Goal: Find specific page/section: Find specific page/section

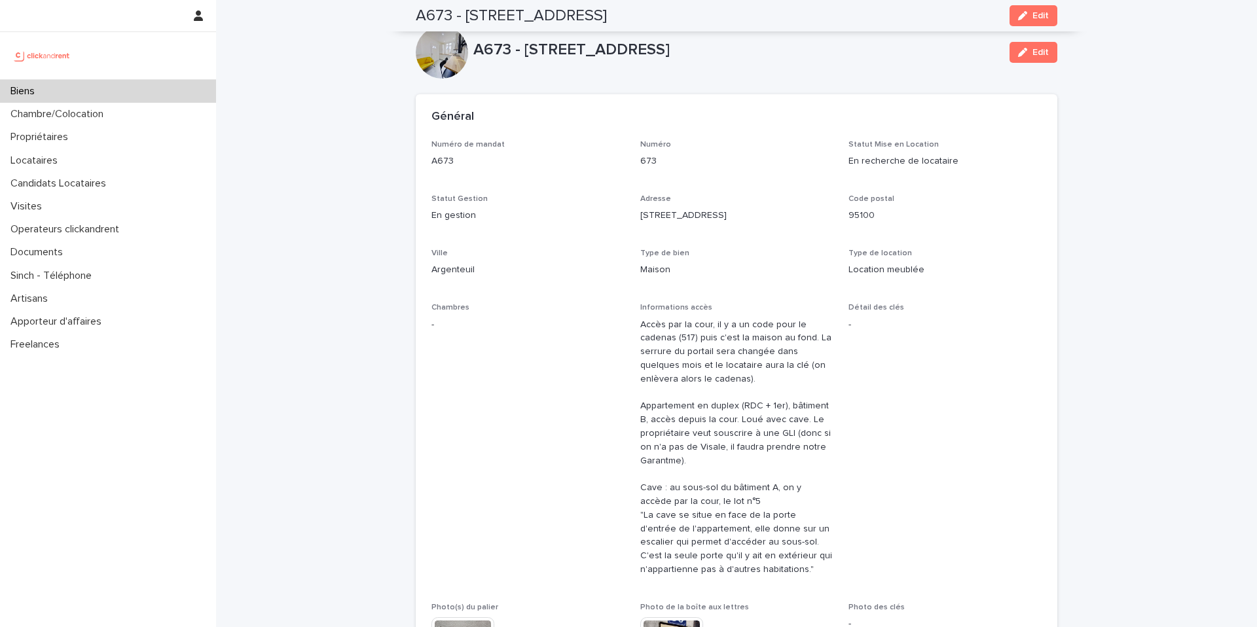
click at [155, 93] on div "Biens" at bounding box center [108, 91] width 216 height 23
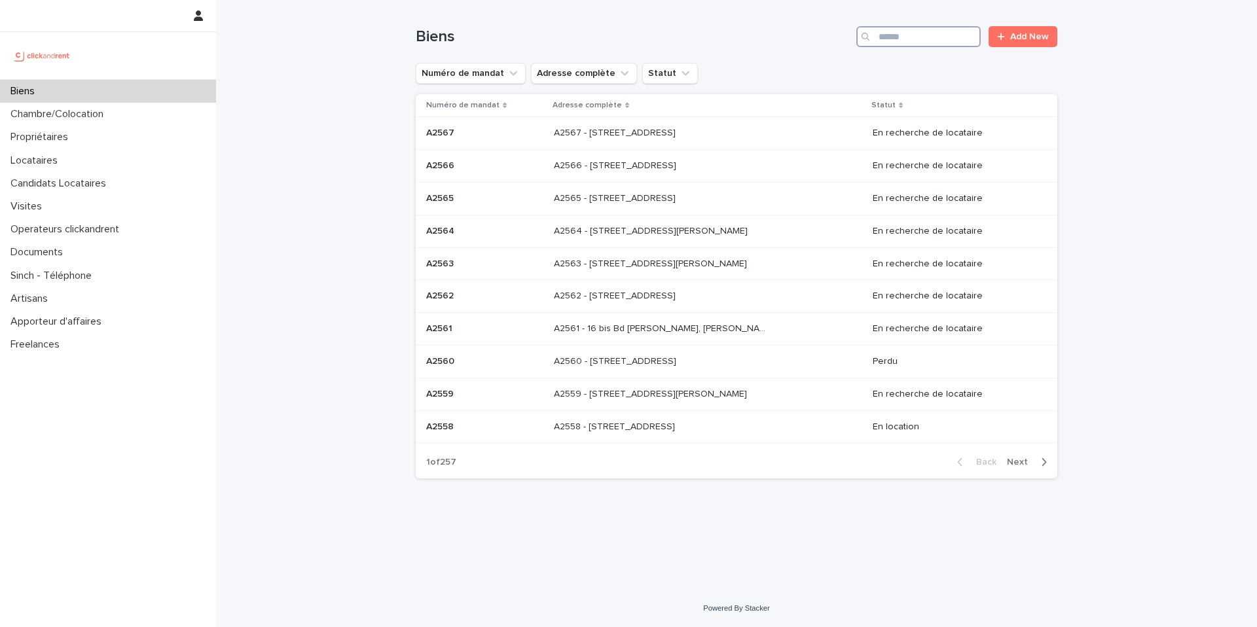
click at [901, 37] on input "Search" at bounding box center [918, 36] width 124 height 21
type input "****"
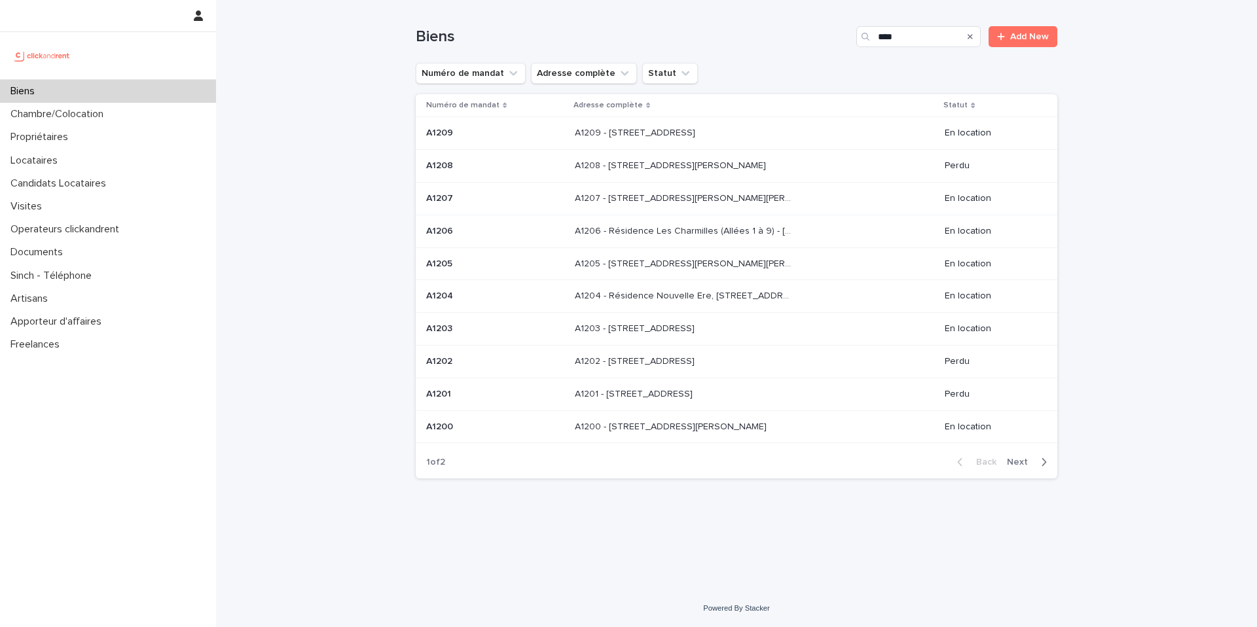
click at [1033, 452] on div "Back Next" at bounding box center [1001, 462] width 111 height 33
click at [1031, 461] on span "Next" at bounding box center [1021, 461] width 29 height 9
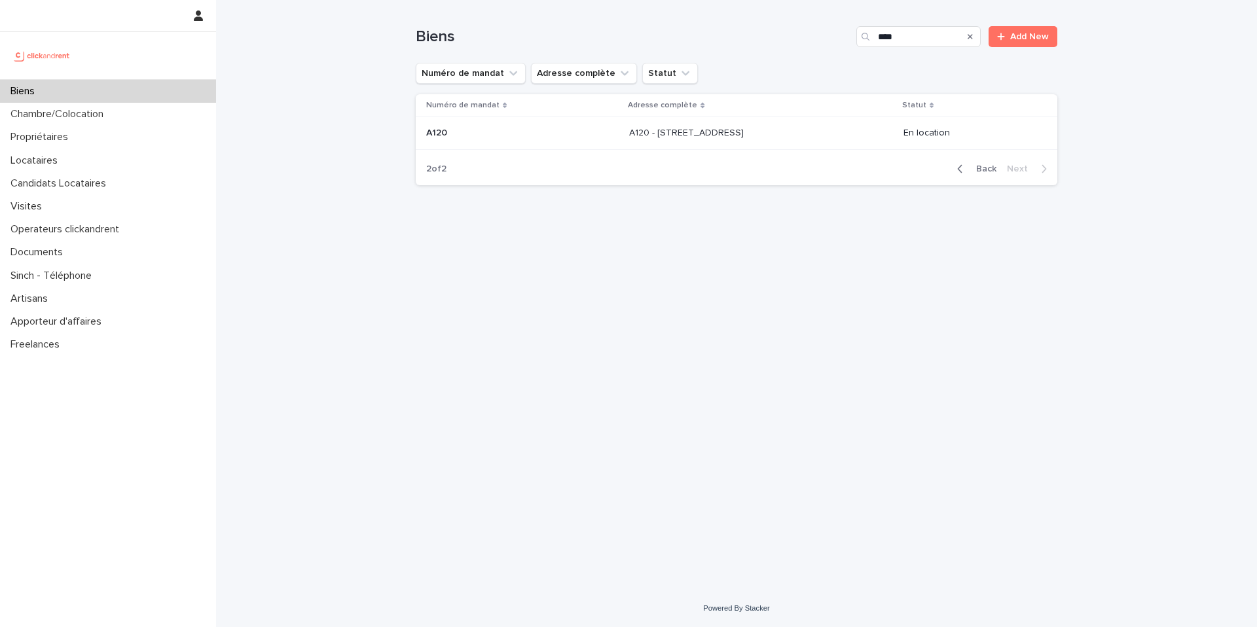
click at [536, 145] on td "A120 A120" at bounding box center [520, 133] width 208 height 33
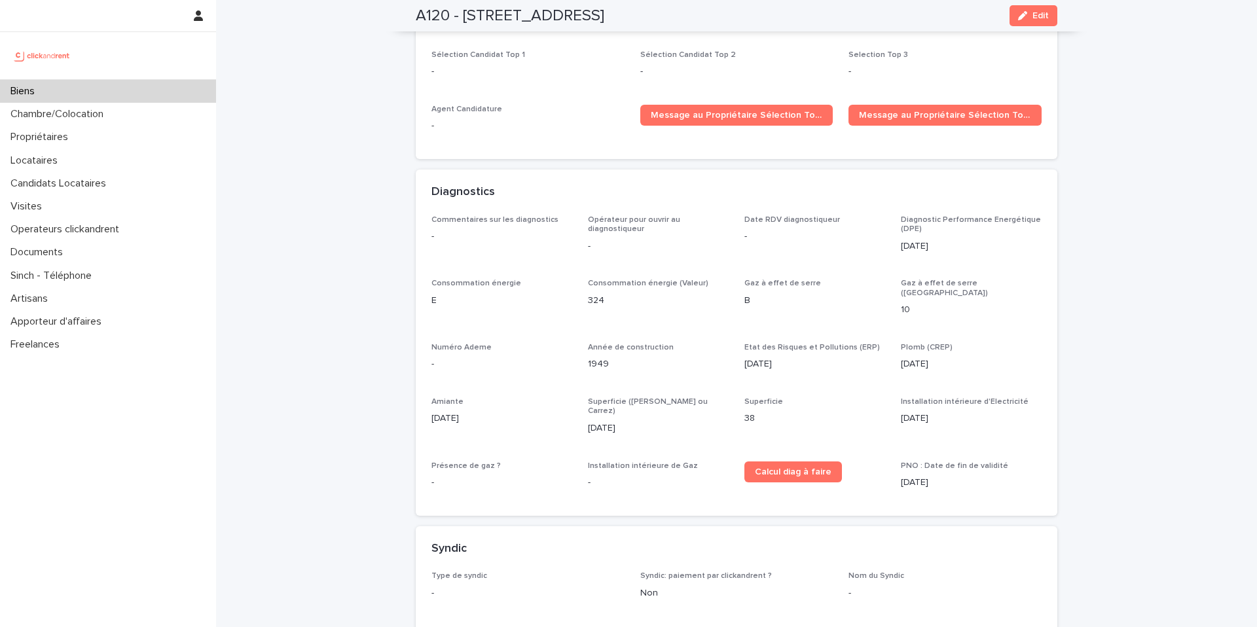
scroll to position [3901, 0]
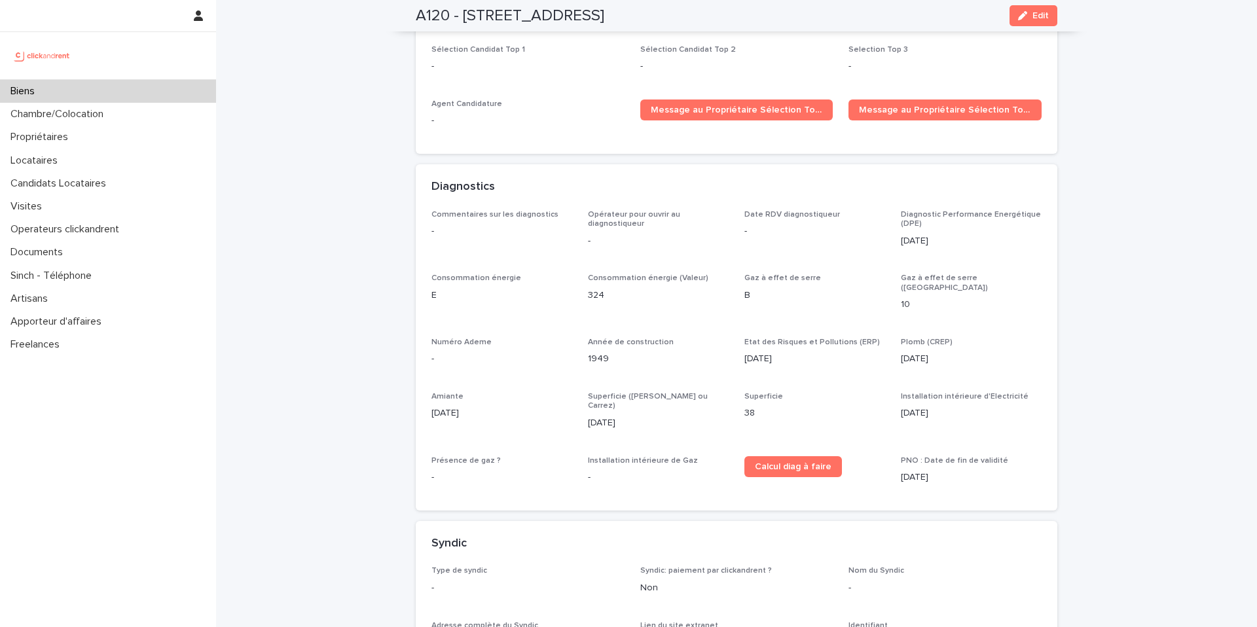
drag, startPoint x: 916, startPoint y: 380, endPoint x: 576, endPoint y: 283, distance: 353.2
click at [579, 284] on div "Commentaires sur les diagnostics - Opérateur pour ouvrir au diagnostiqueur - Da…" at bounding box center [736, 352] width 610 height 285
click at [575, 283] on div "Commentaires sur les diagnostics - Opérateur pour ouvrir au diagnostiqueur - Da…" at bounding box center [736, 352] width 610 height 285
drag, startPoint x: 482, startPoint y: 435, endPoint x: 639, endPoint y: 423, distance: 158.2
click at [509, 468] on div "-" at bounding box center [501, 476] width 141 height 16
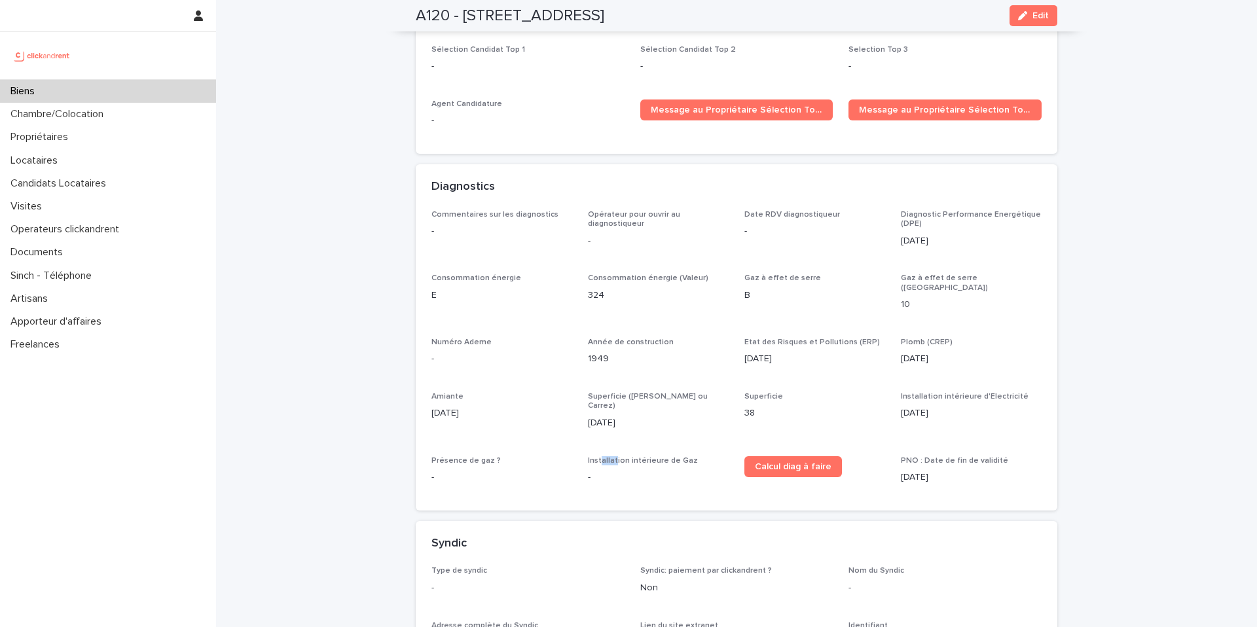
drag, startPoint x: 610, startPoint y: 426, endPoint x: 599, endPoint y: 421, distance: 12.3
click at [597, 456] on p "Installation intérieure de Gaz" at bounding box center [658, 460] width 141 height 9
click at [599, 457] on span "Installation intérieure de Gaz" at bounding box center [643, 461] width 110 height 8
drag, startPoint x: 931, startPoint y: 221, endPoint x: 913, endPoint y: 208, distance: 21.6
click at [915, 210] on div "Diagnostic Performance Energétique (DPE) 6/7/2020" at bounding box center [971, 234] width 141 height 48
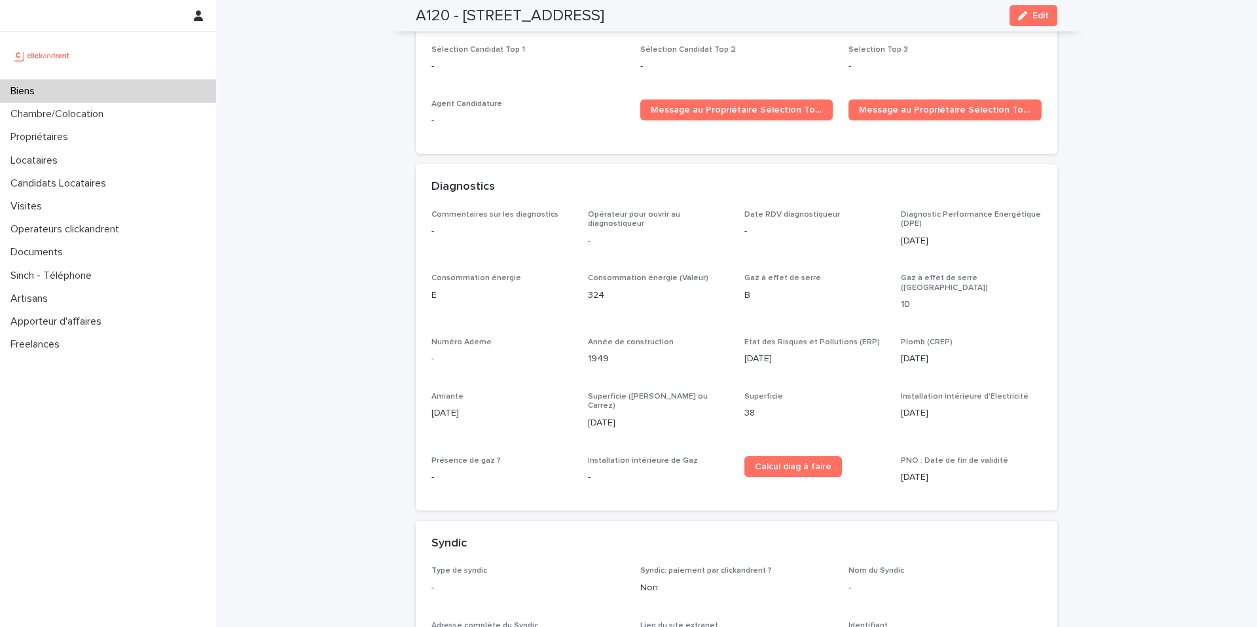
click at [951, 232] on div "Diagnostic Performance Energétique (DPE) 6/7/2020" at bounding box center [971, 234] width 141 height 48
click at [87, 96] on div "Biens" at bounding box center [108, 91] width 216 height 23
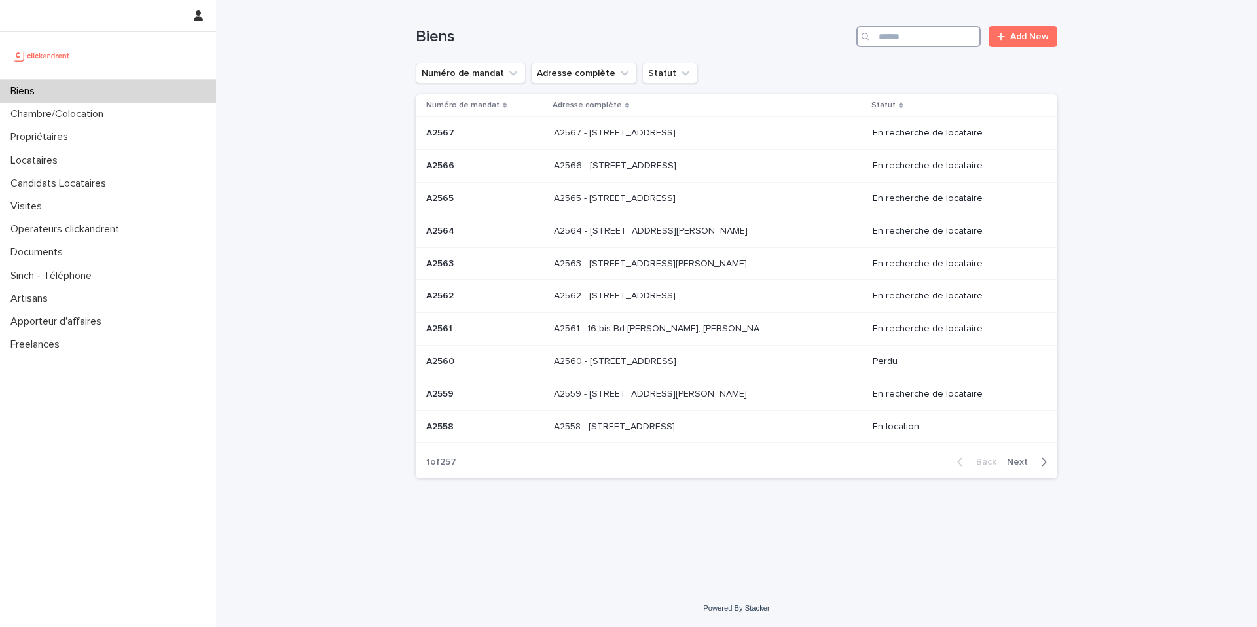
click at [879, 35] on input "Search" at bounding box center [918, 36] width 124 height 21
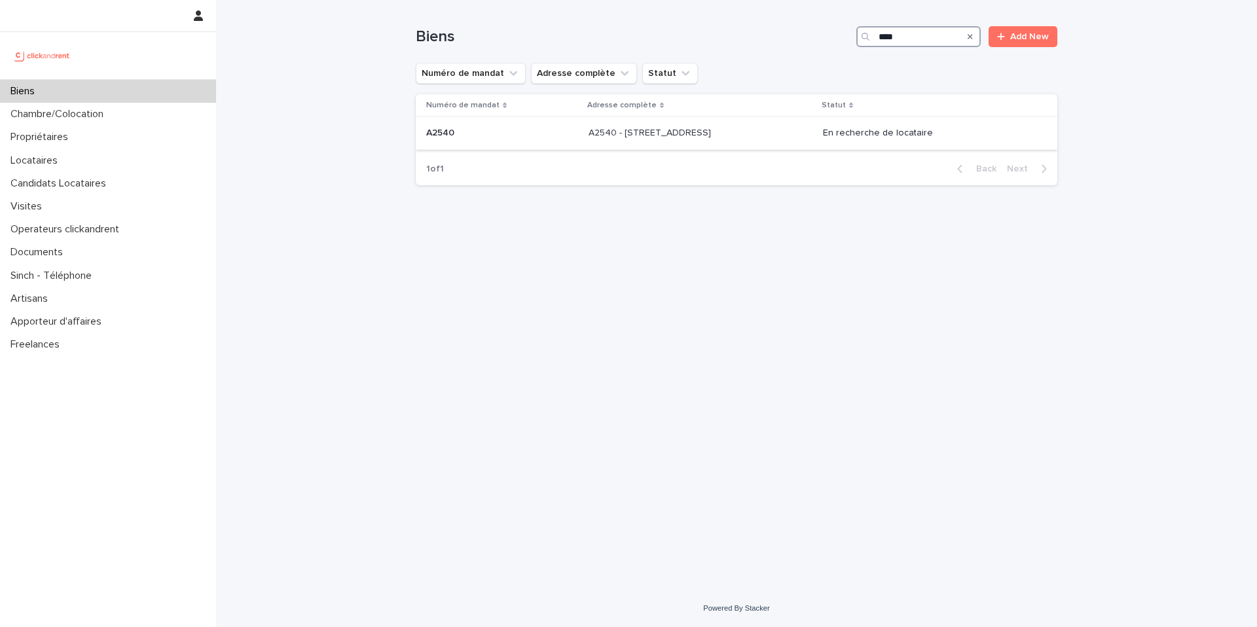
type input "****"
click at [812, 132] on div "A2540 - 32 boulevard de Vaugirard, Paris 75015 A2540 - 32 boulevard de Vaugirar…" at bounding box center [700, 133] width 224 height 22
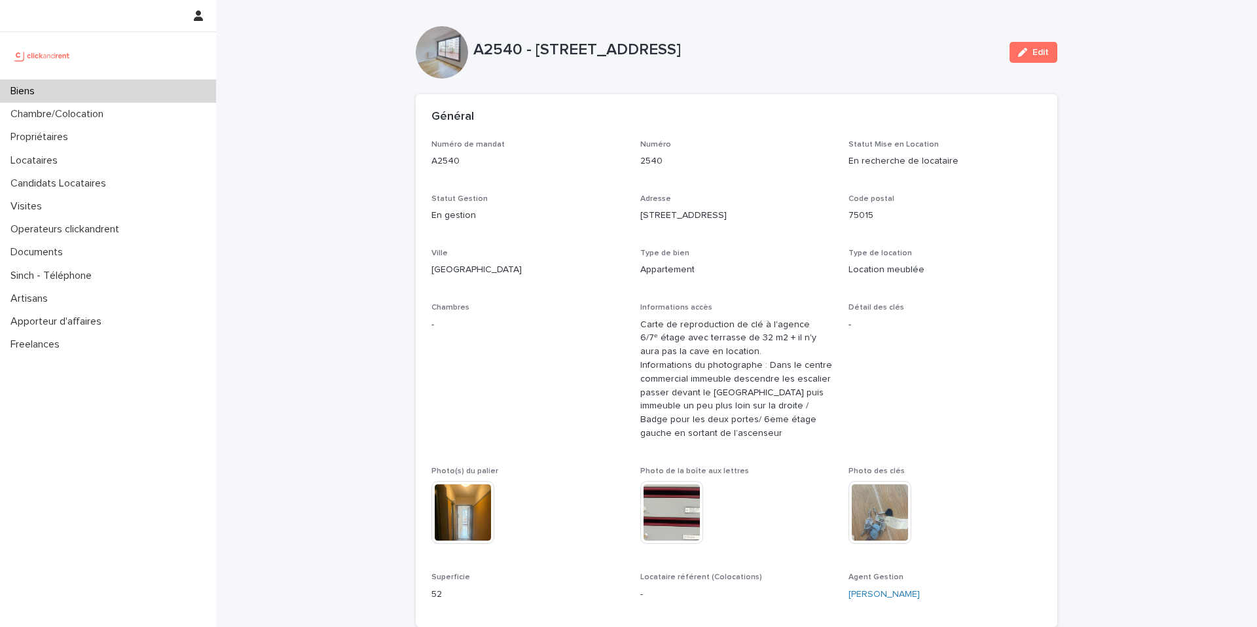
click at [951, 58] on div "A2540 - 32 boulevard de Vaugirard, Paris 75015" at bounding box center [736, 53] width 526 height 24
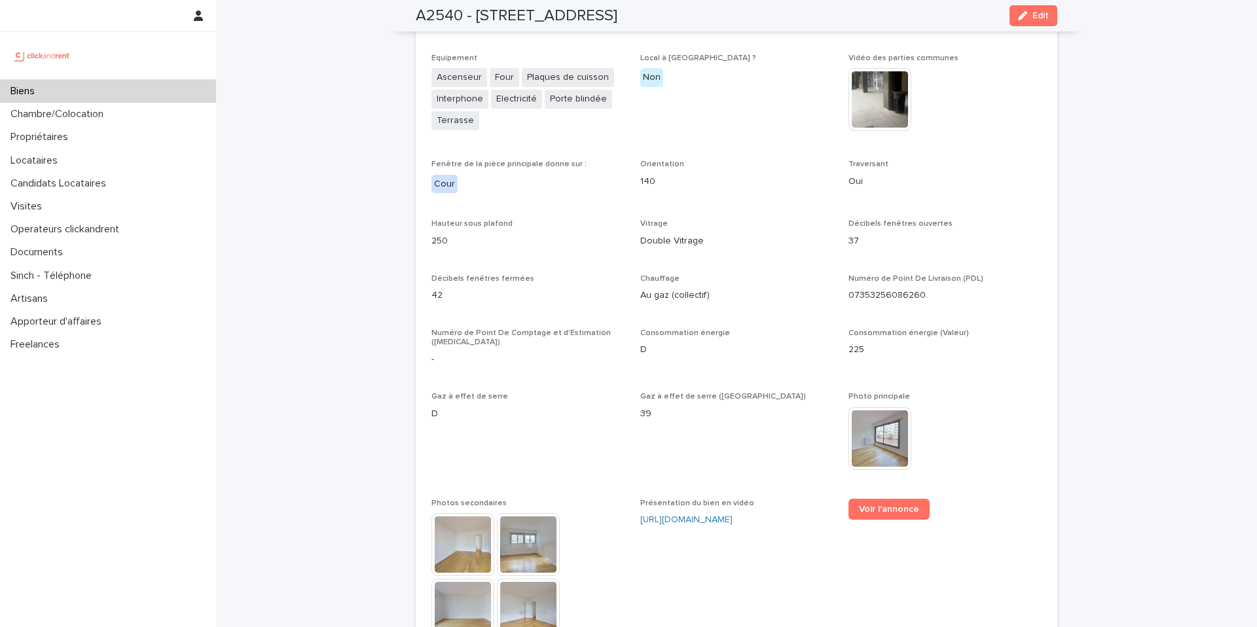
scroll to position [3225, 0]
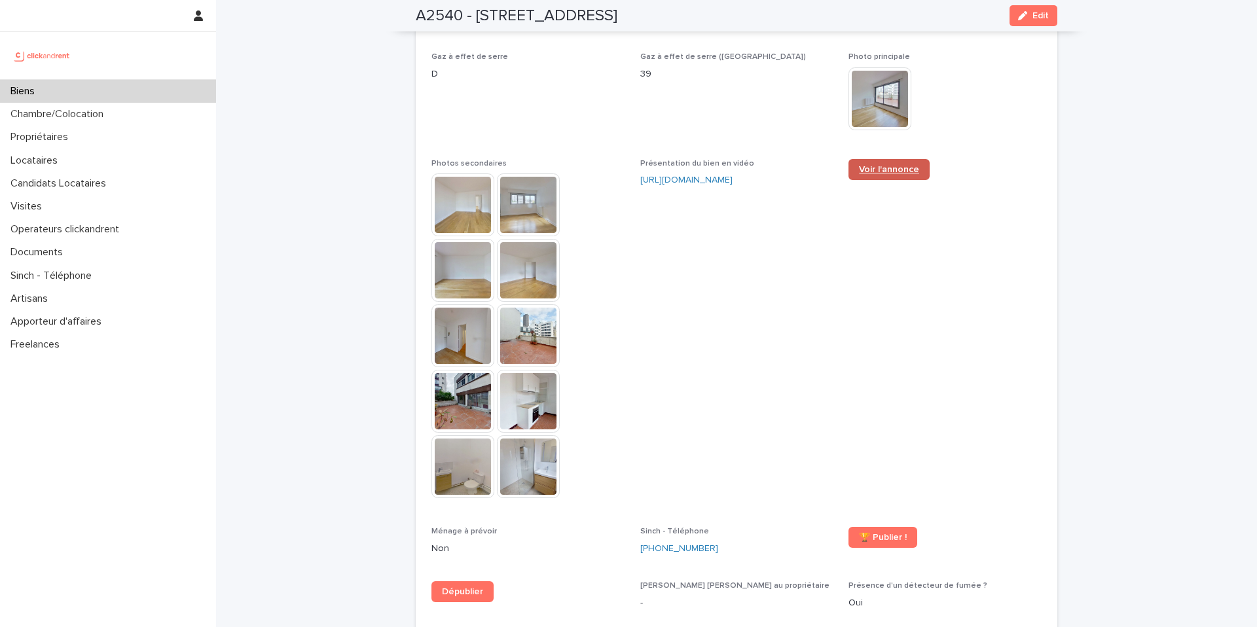
click at [867, 168] on span "Voir l'annonce" at bounding box center [889, 169] width 60 height 9
click at [145, 101] on div "Biens" at bounding box center [108, 91] width 216 height 23
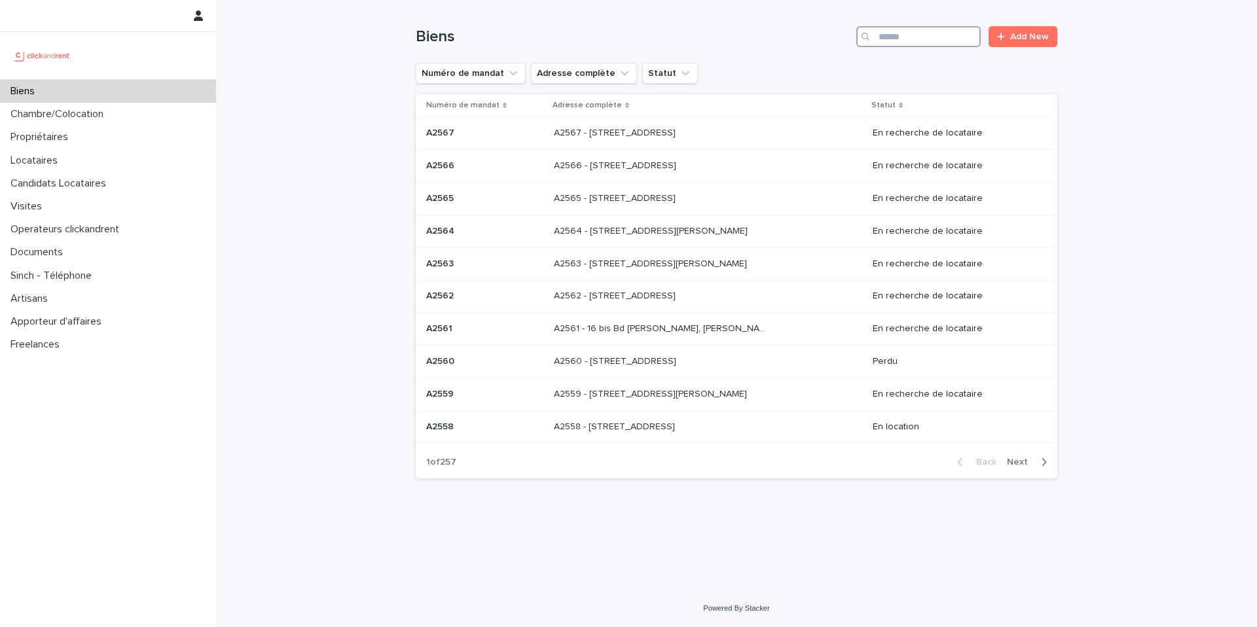
click at [910, 35] on input "Search" at bounding box center [918, 36] width 124 height 21
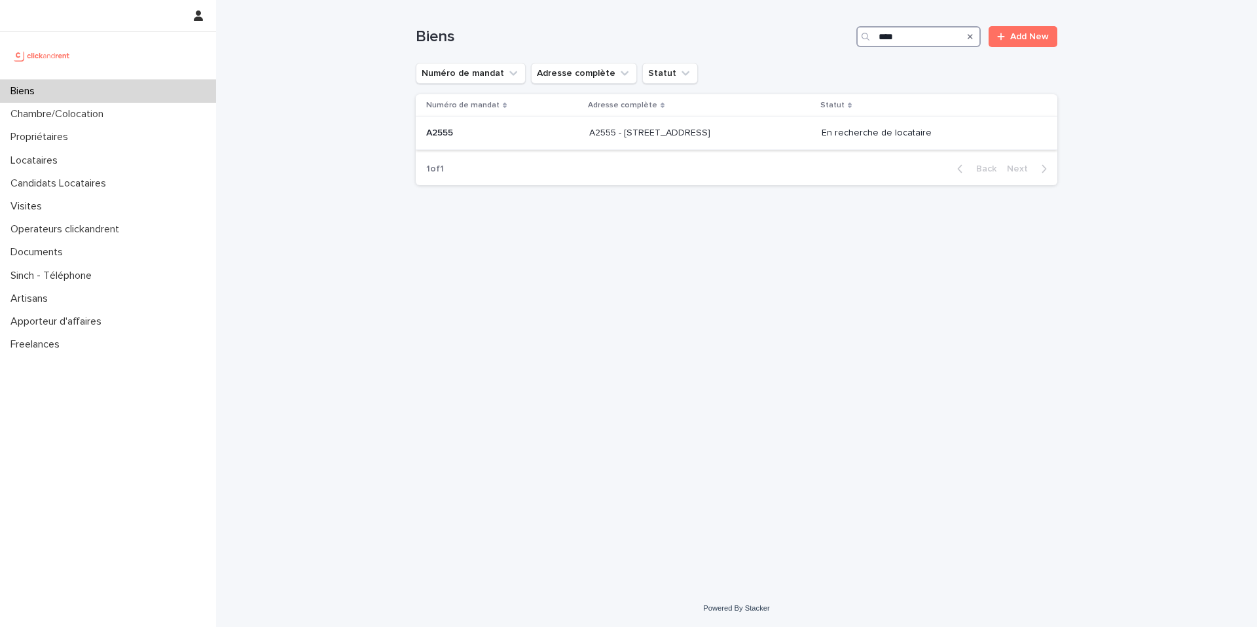
type input "****"
click at [771, 129] on p at bounding box center [698, 133] width 218 height 11
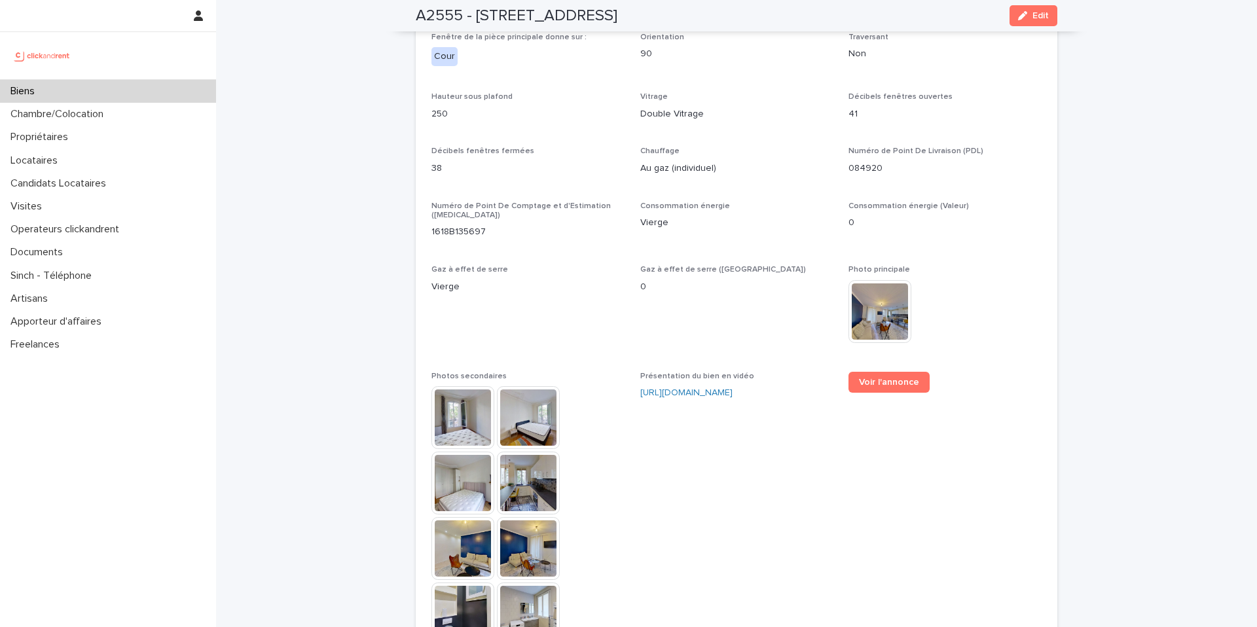
scroll to position [3007, 0]
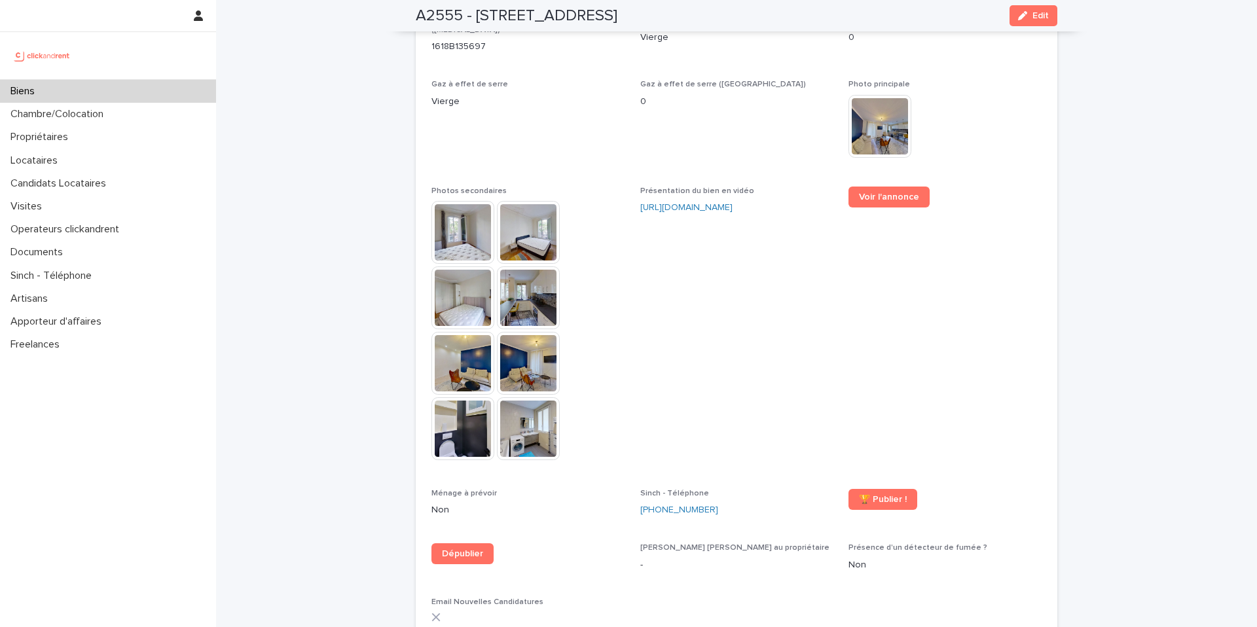
scroll to position [3144, 0]
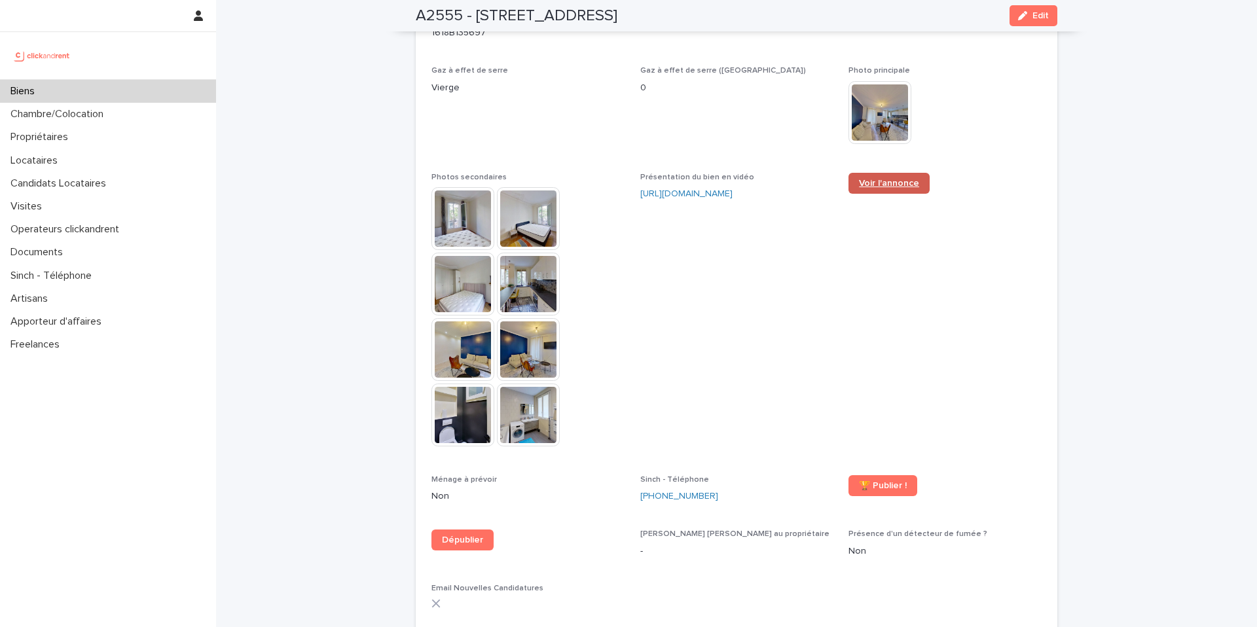
click at [874, 179] on span "Voir l'annonce" at bounding box center [889, 183] width 60 height 9
click at [467, 91] on span "Gaz à effet de serre Vierge" at bounding box center [527, 111] width 193 height 90
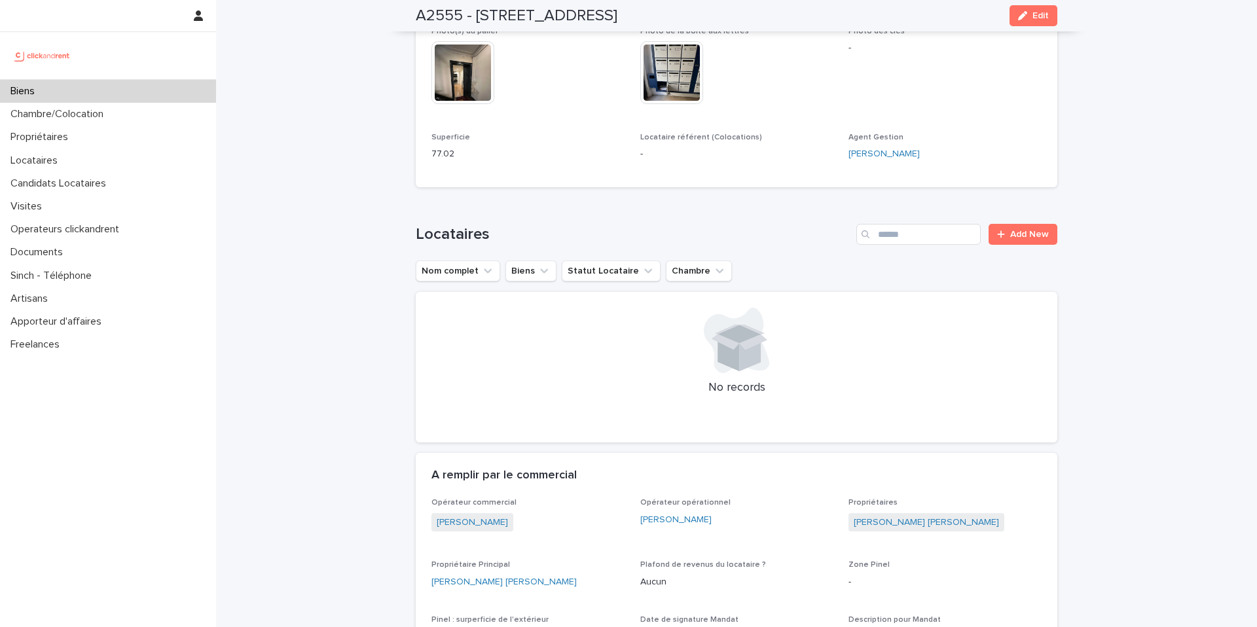
scroll to position [681, 0]
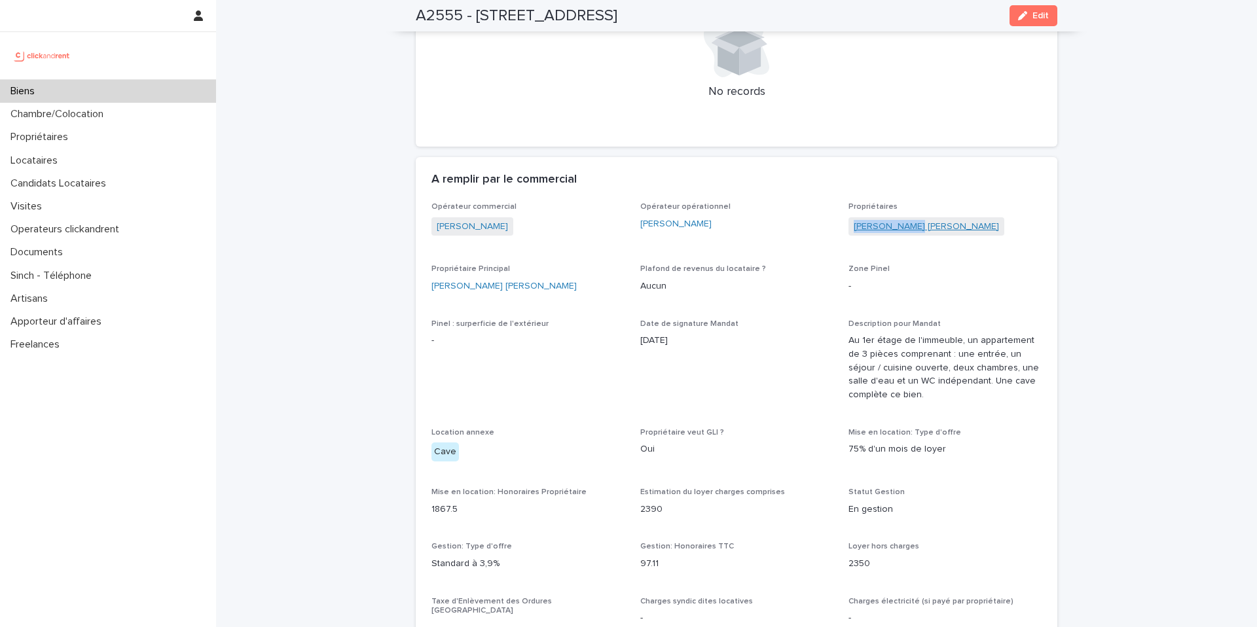
drag, startPoint x: 893, startPoint y: 209, endPoint x: 849, endPoint y: 217, distance: 45.2
click at [849, 217] on div "[PERSON_NAME]" at bounding box center [944, 228] width 193 height 22
copy link "[PERSON_NAME]"
click at [178, 85] on div "Biens" at bounding box center [108, 91] width 216 height 23
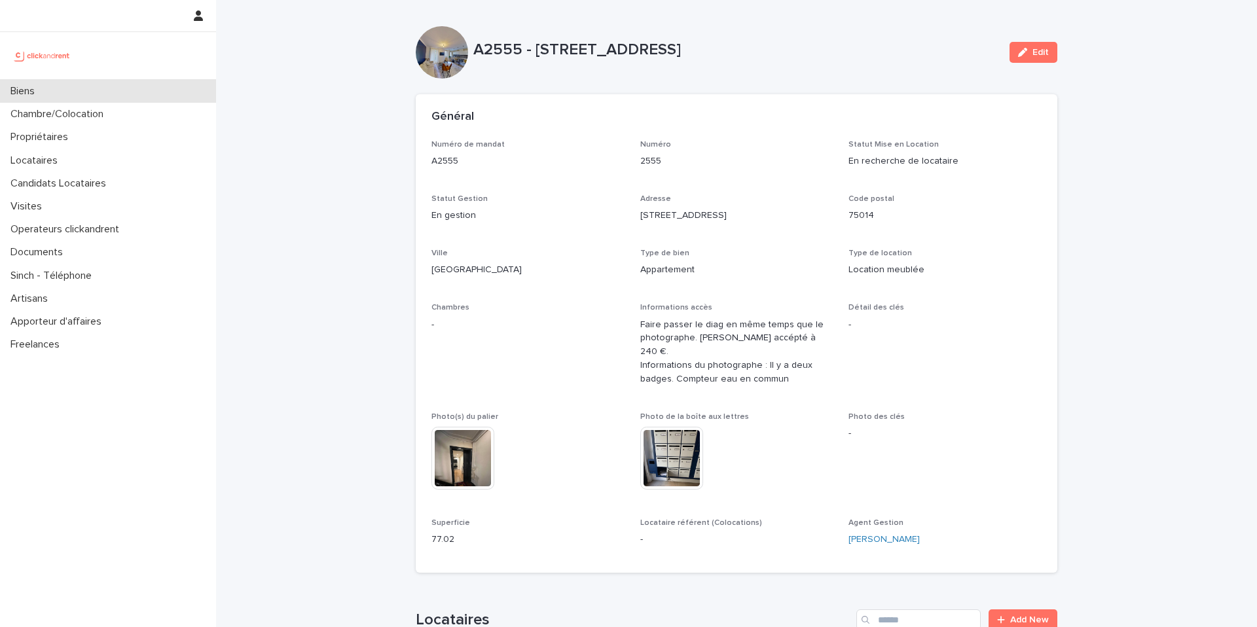
click at [182, 92] on div "Biens" at bounding box center [108, 91] width 216 height 23
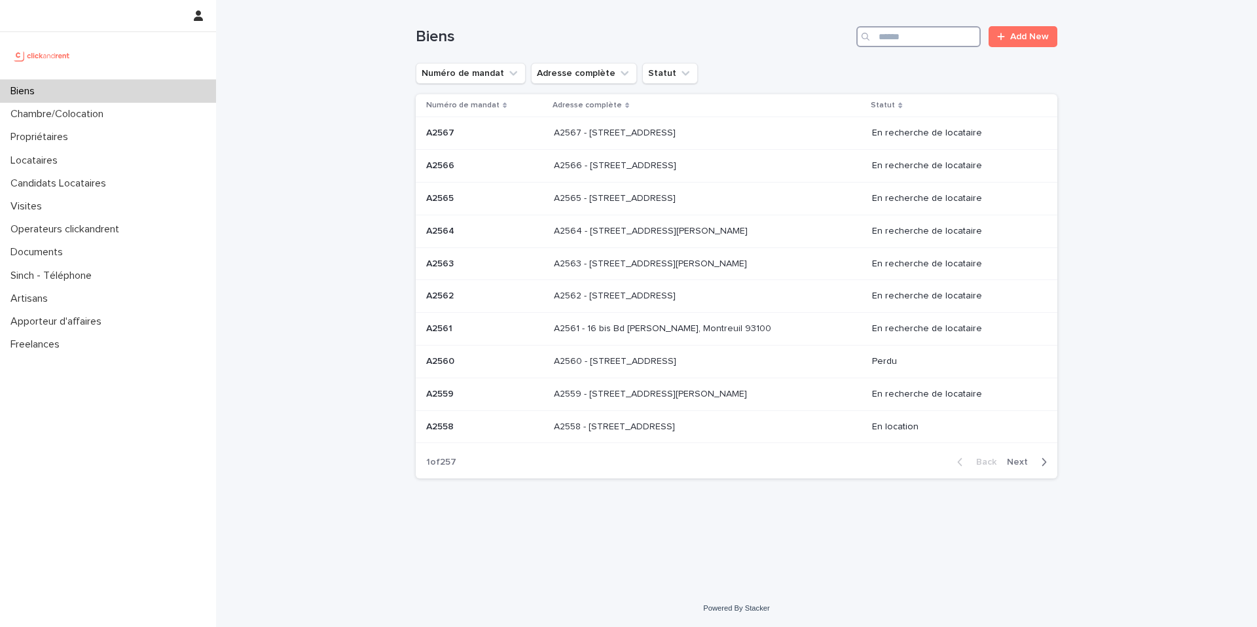
click at [918, 40] on input "Search" at bounding box center [918, 36] width 124 height 21
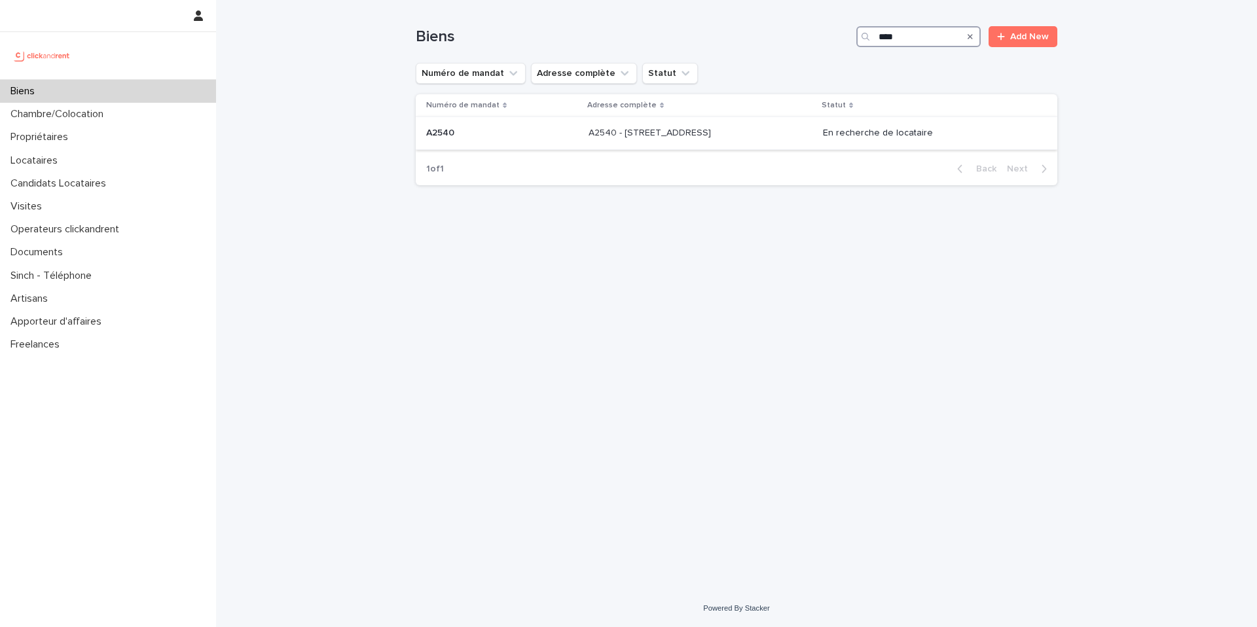
type input "****"
click at [760, 129] on p at bounding box center [697, 133] width 218 height 11
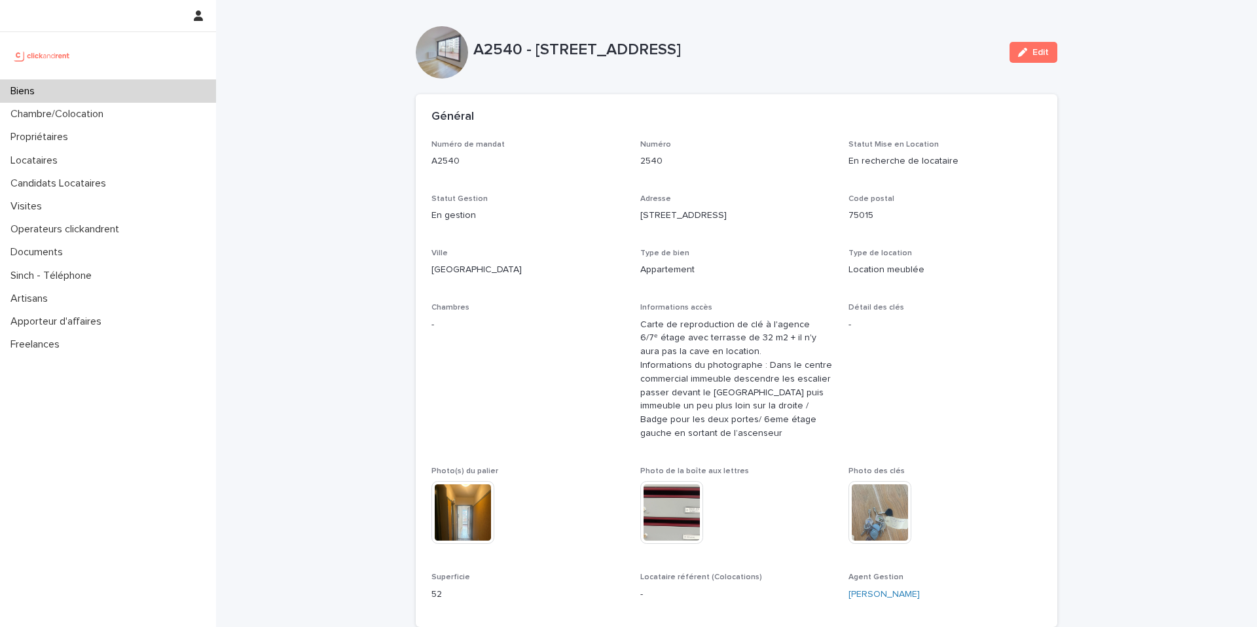
click at [579, 194] on p "Statut Gestion" at bounding box center [527, 198] width 193 height 9
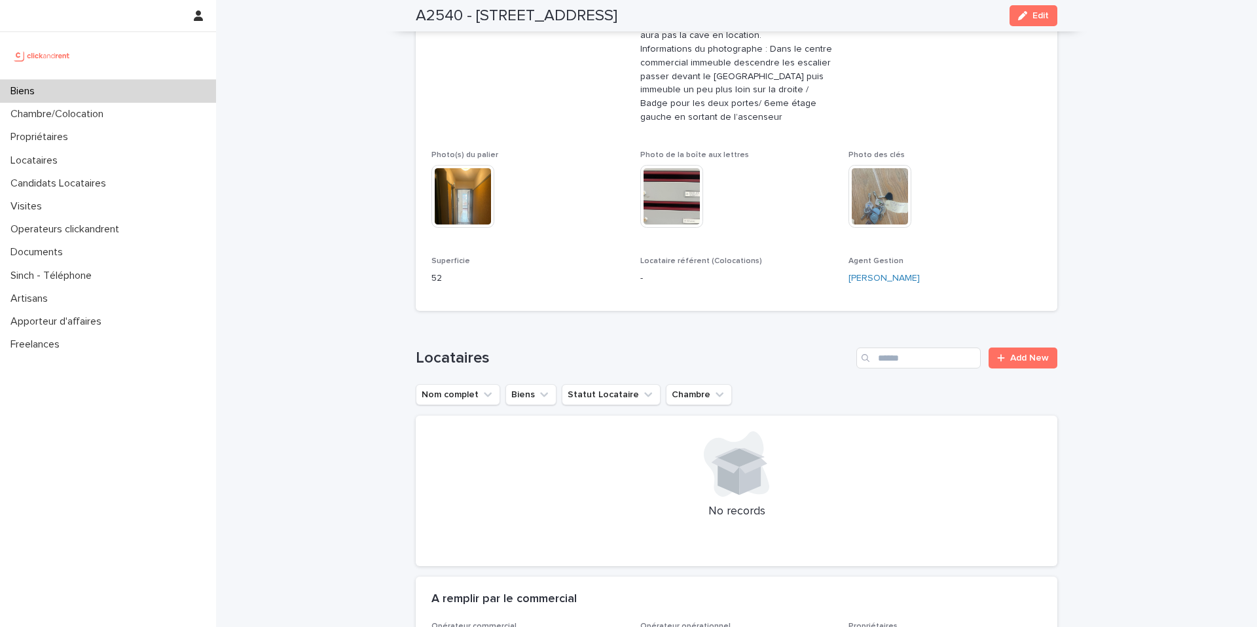
click at [569, 240] on div "Photo(s) du palier This file cannot be opened Download File" at bounding box center [527, 196] width 193 height 90
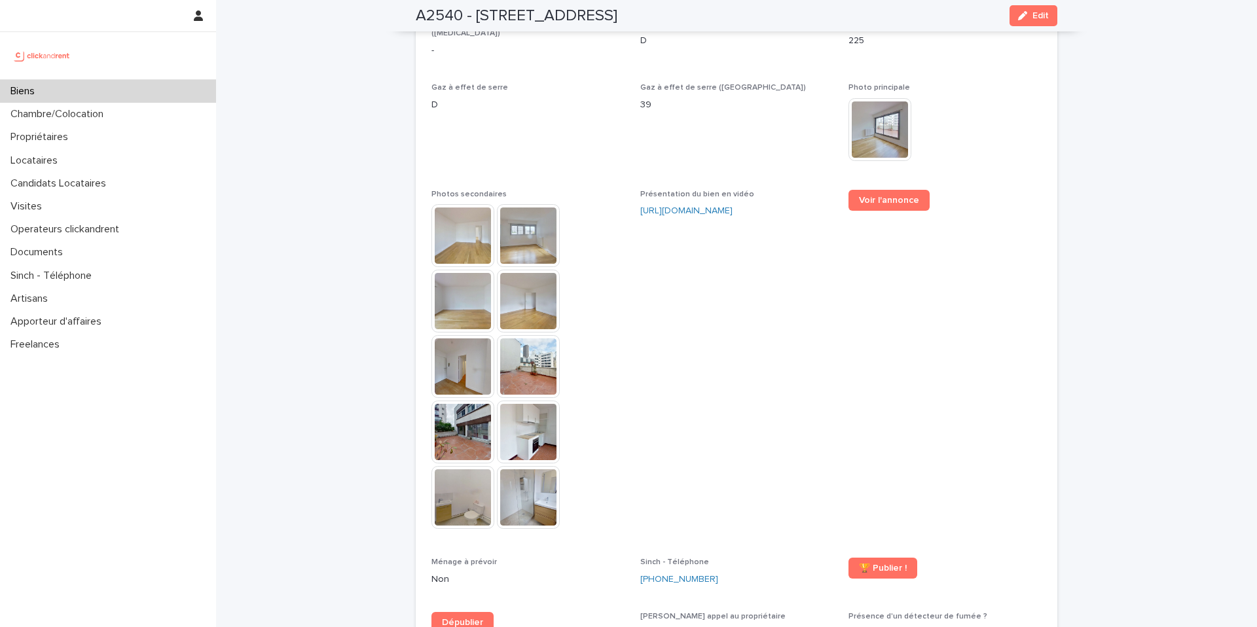
scroll to position [3198, 0]
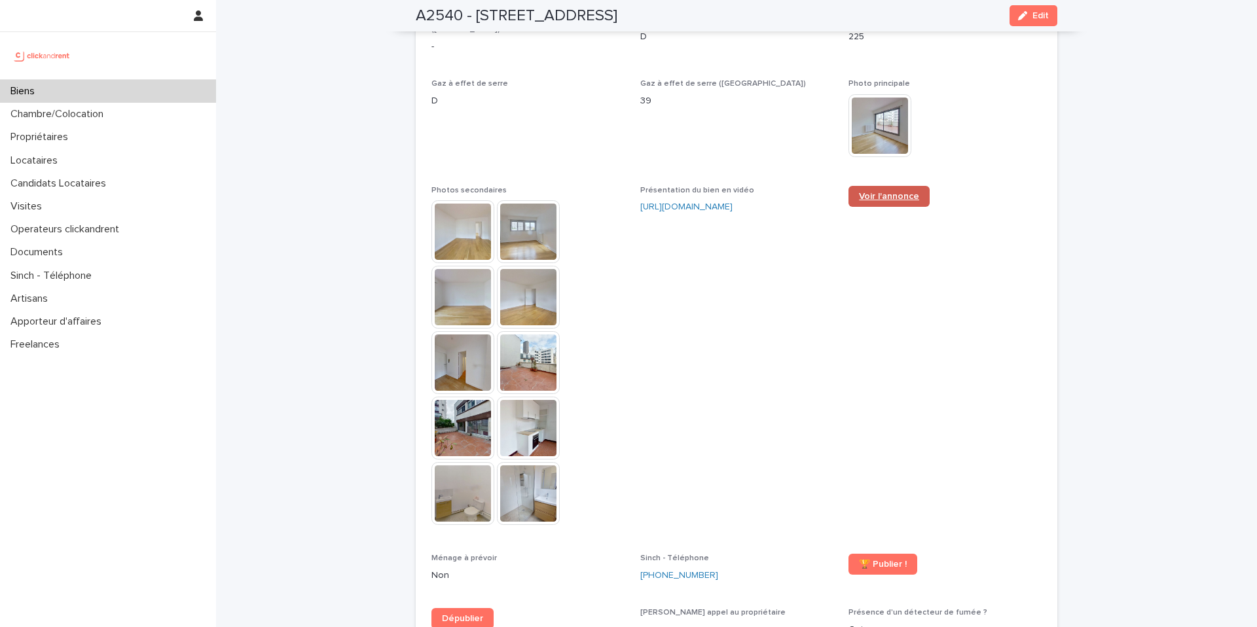
click at [869, 204] on link "Voir l'annonce" at bounding box center [888, 196] width 81 height 21
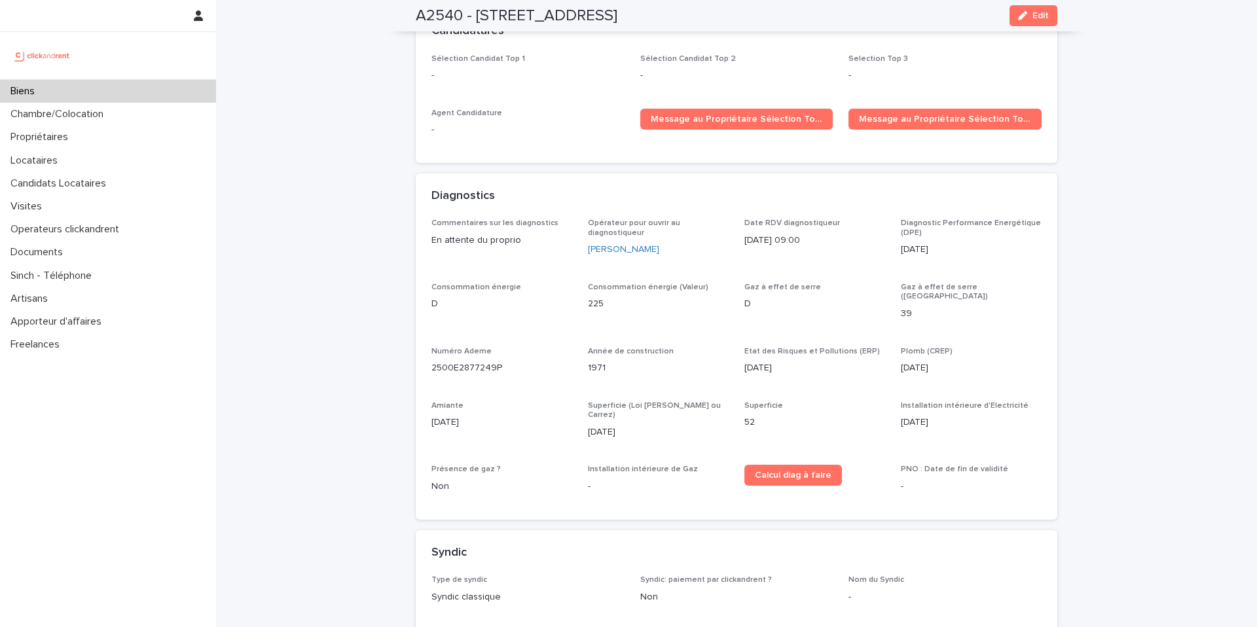
scroll to position [3276, 0]
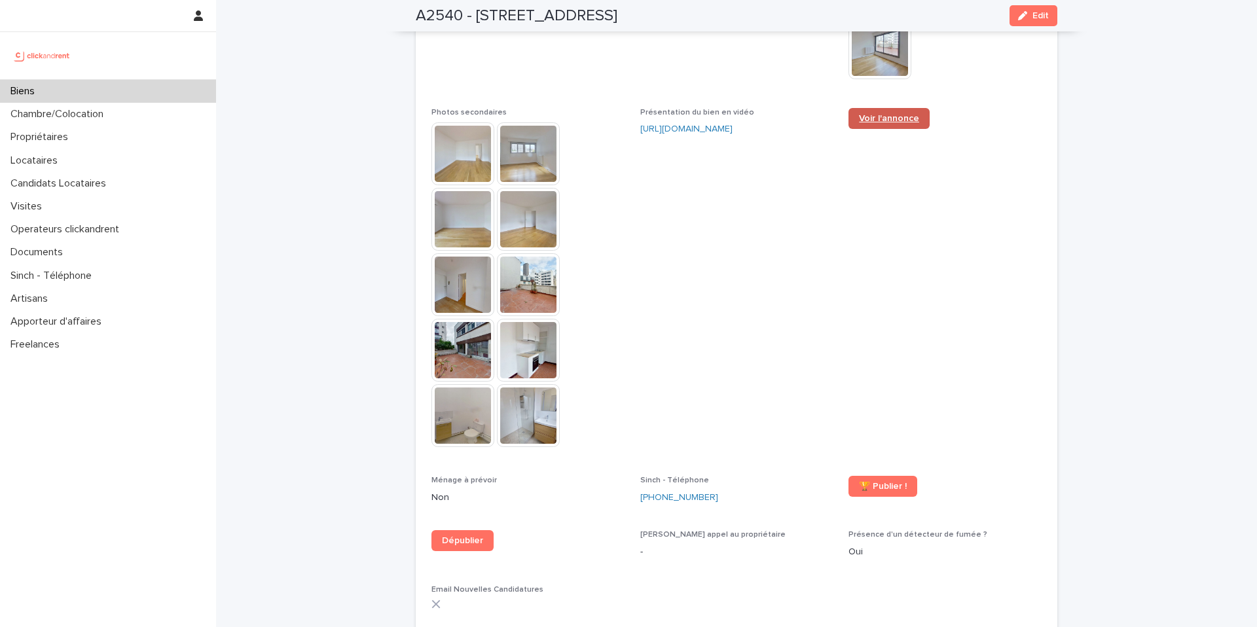
click at [876, 114] on span "Voir l'annonce" at bounding box center [889, 118] width 60 height 9
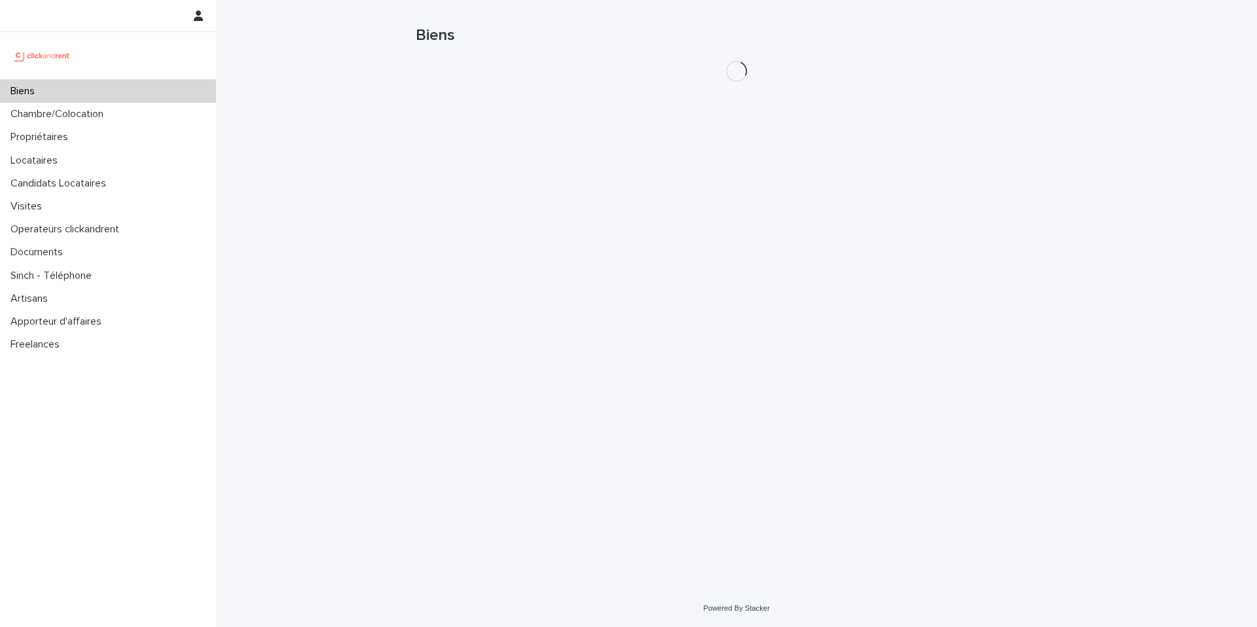
click at [128, 93] on div "Biens" at bounding box center [108, 91] width 216 height 23
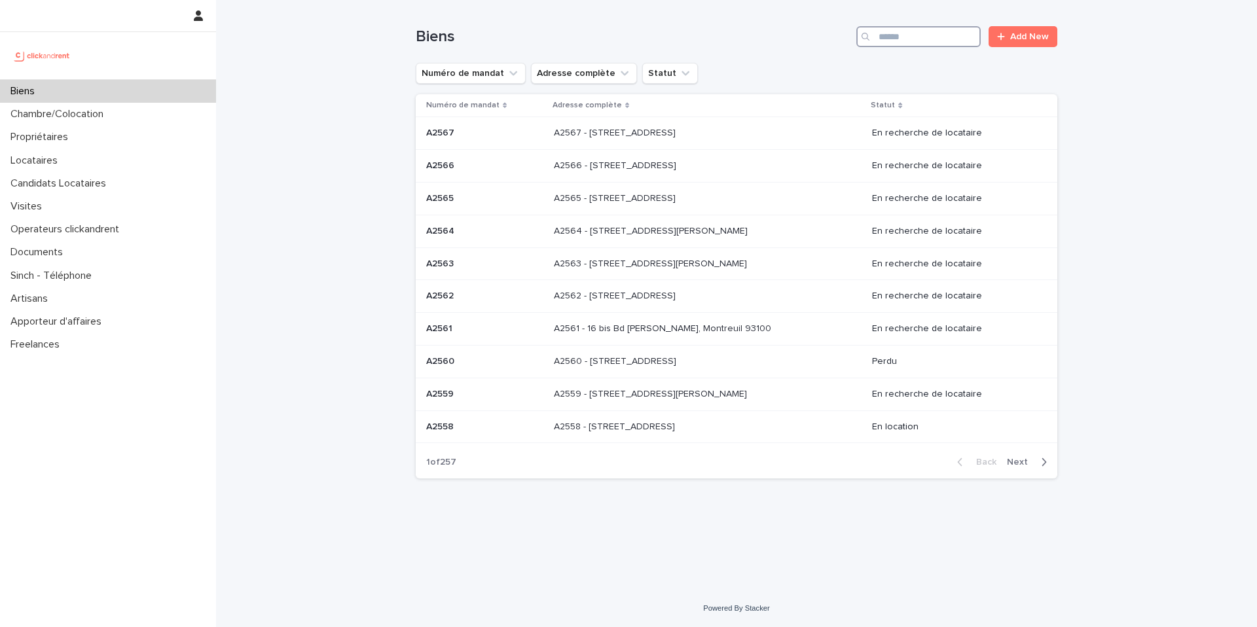
drag, startPoint x: 878, startPoint y: 40, endPoint x: 897, endPoint y: 37, distance: 18.6
click at [880, 42] on input "Search" at bounding box center [918, 36] width 124 height 21
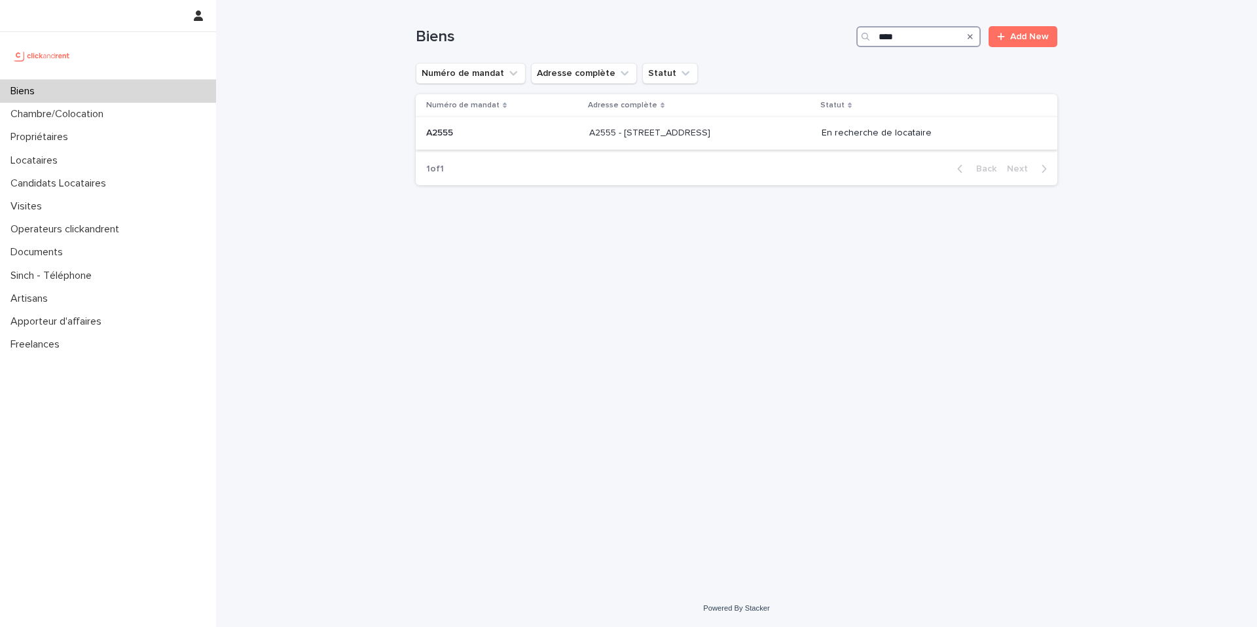
type input "****"
click at [694, 137] on p "A2555 - [STREET_ADDRESS]" at bounding box center [651, 132] width 124 height 14
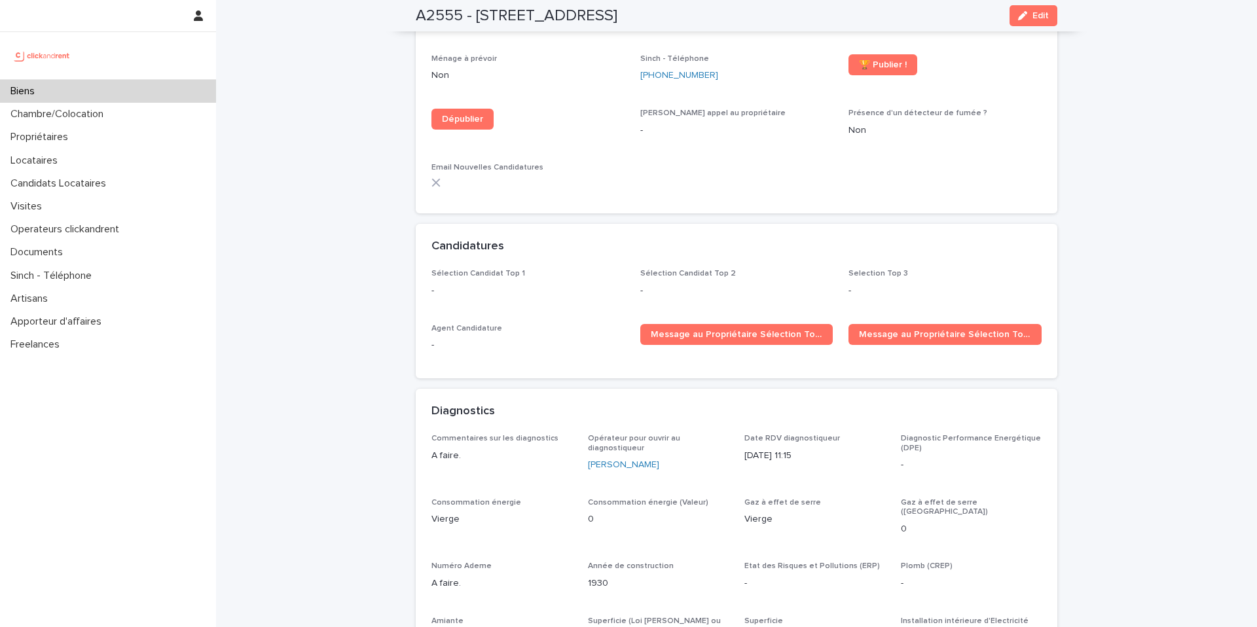
scroll to position [3565, 0]
click at [88, 89] on div "Biens" at bounding box center [108, 91] width 216 height 23
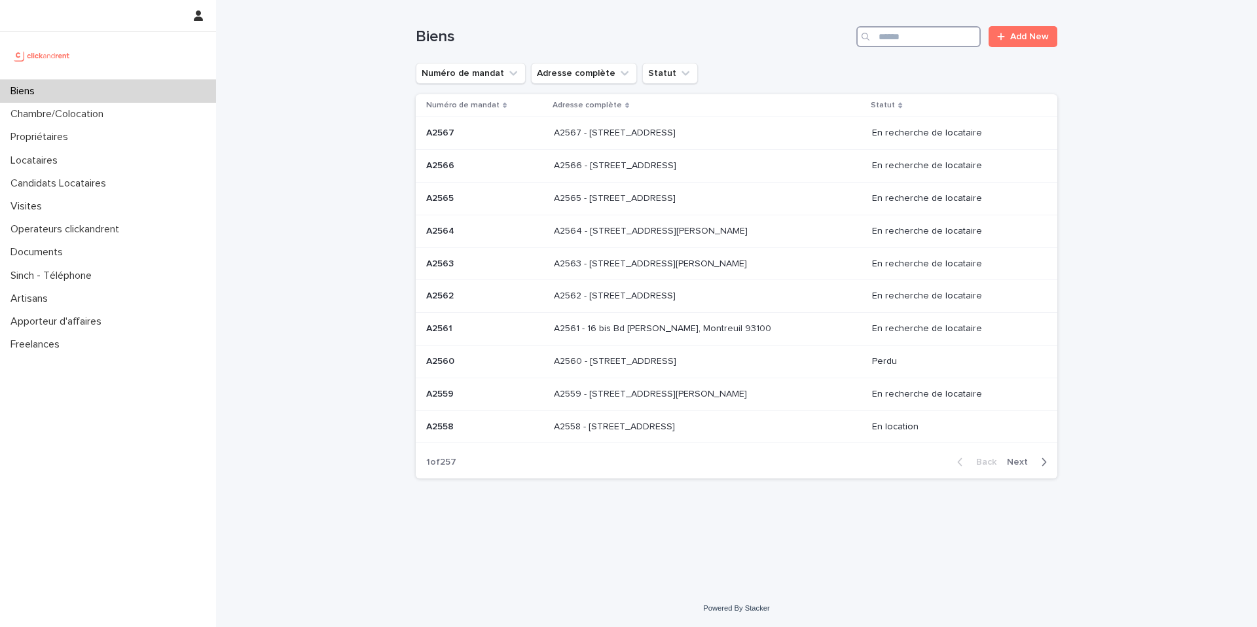
click at [920, 29] on input "Search" at bounding box center [918, 36] width 124 height 21
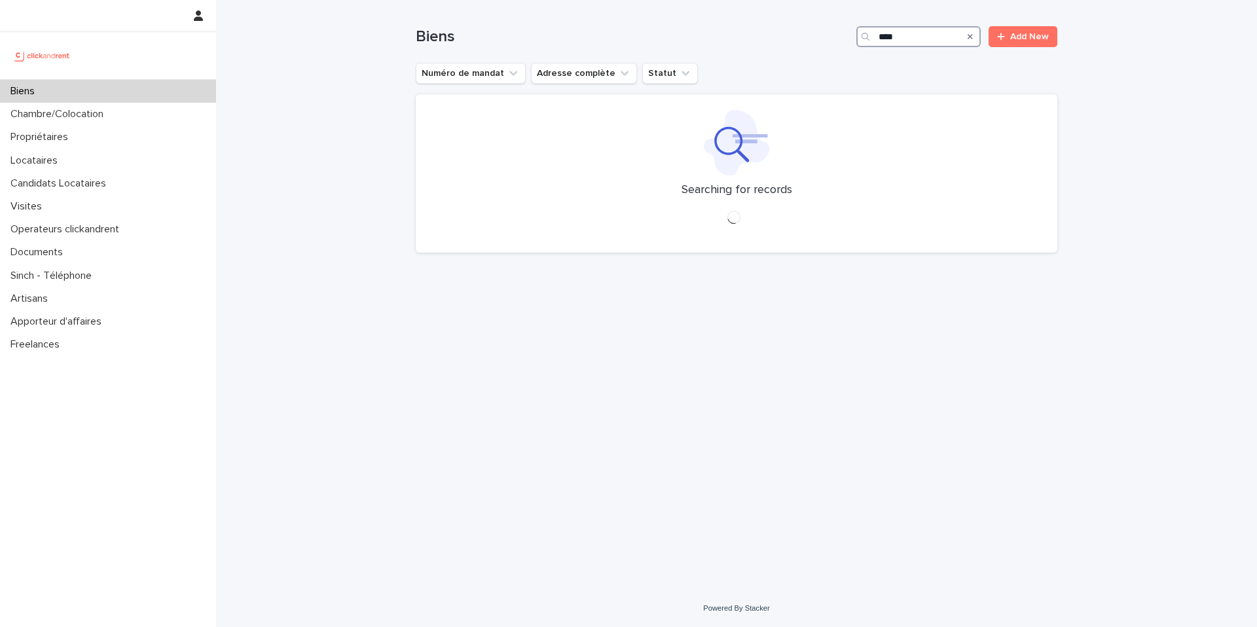
type input "****"
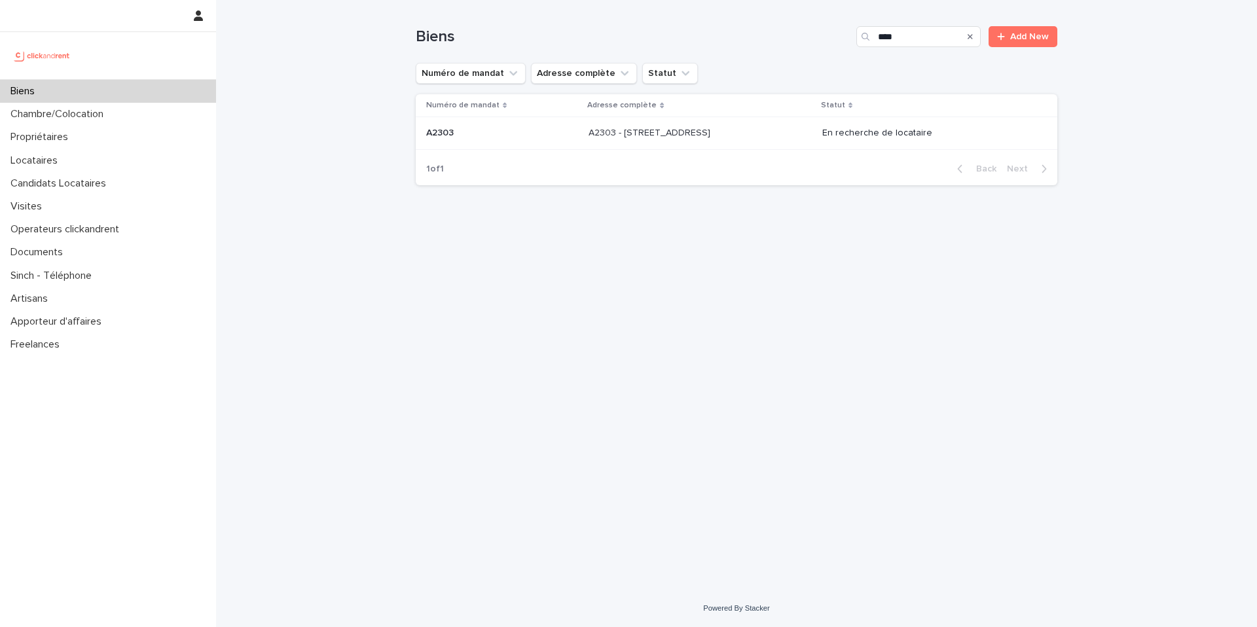
click at [766, 151] on div "Numéro de mandat Adresse complète Statut A2303 A2303 A2303 - [STREET_ADDRESS][G…" at bounding box center [736, 123] width 641 height 58
click at [764, 139] on div "A2303 - [STREET_ADDRESS][GEOGRAPHIC_DATA] A2303 - [STREET_ADDRESS]" at bounding box center [699, 133] width 223 height 22
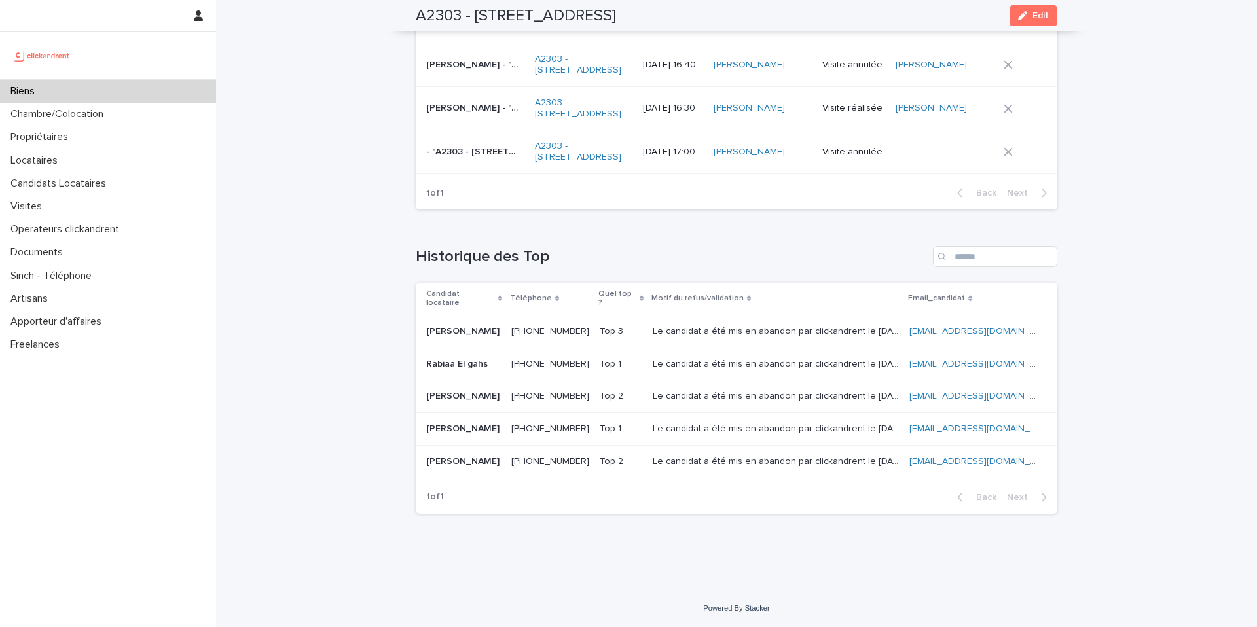
scroll to position [5568, 0]
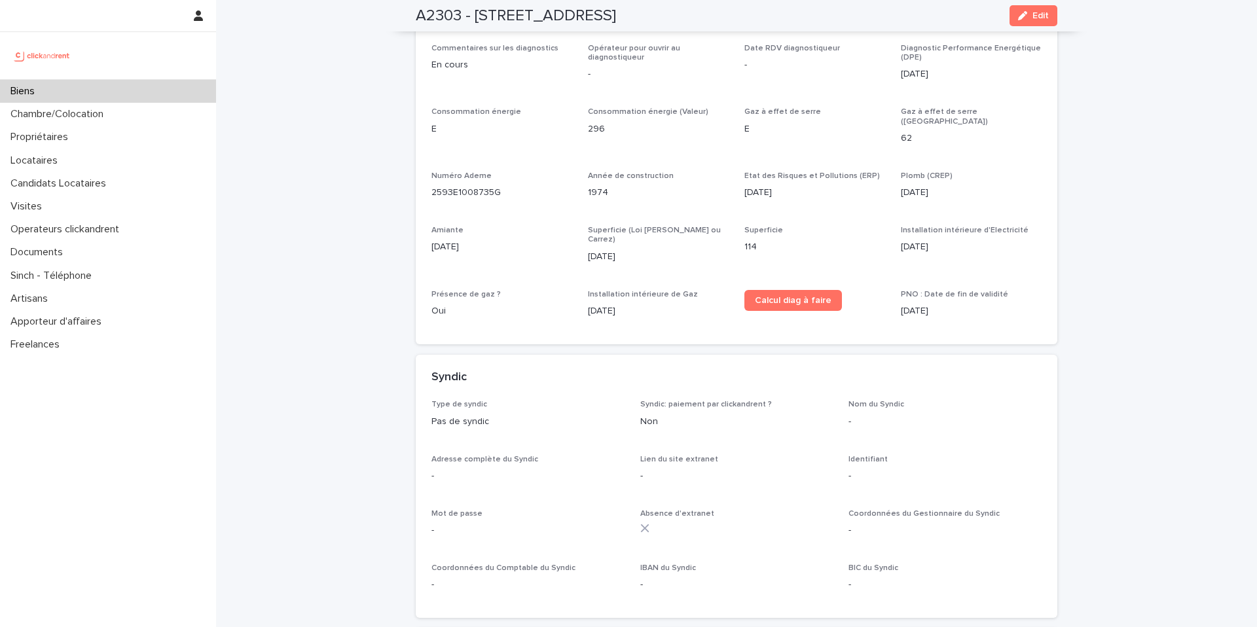
scroll to position [4262, 0]
